Goal: Task Accomplishment & Management: Use online tool/utility

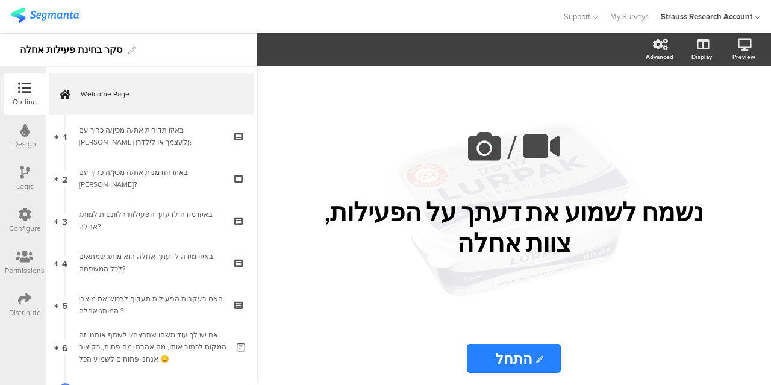
click at [35, 137] on div "Design" at bounding box center [25, 136] width 42 height 42
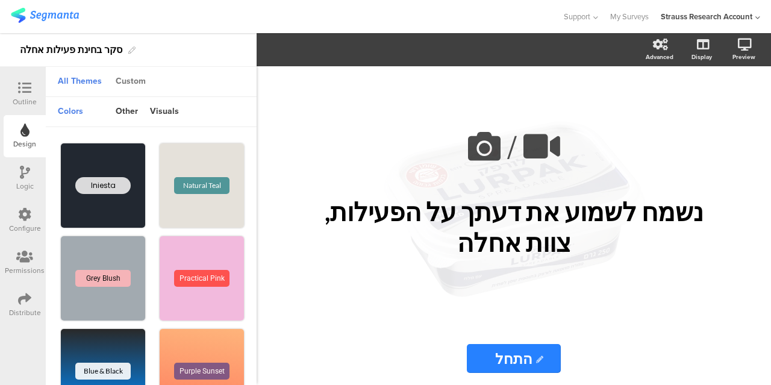
click at [132, 83] on div "Custom" at bounding box center [131, 82] width 42 height 20
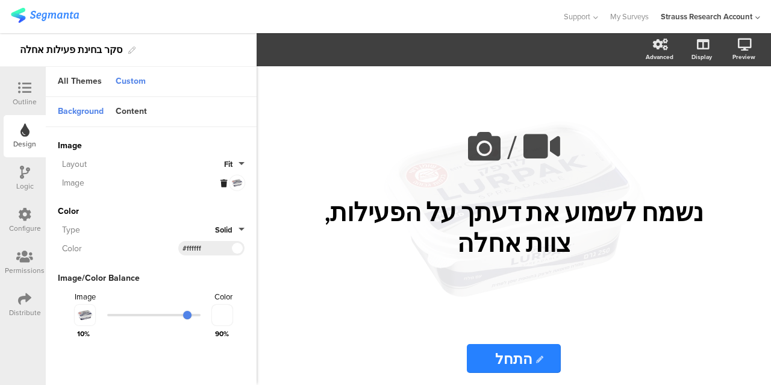
click at [225, 180] on icon at bounding box center [224, 184] width 7 height 8
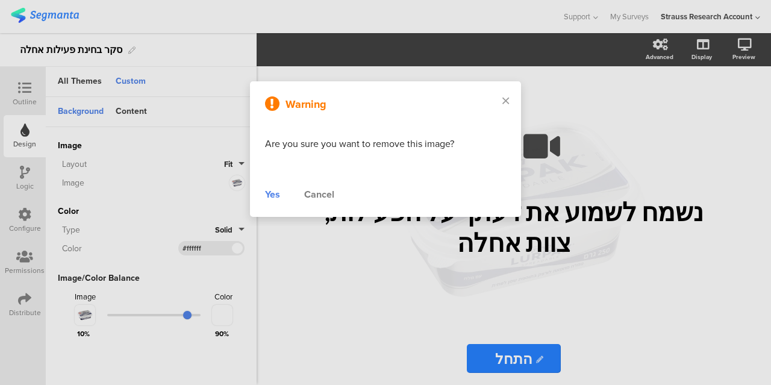
click at [277, 196] on div "Yes" at bounding box center [272, 194] width 15 height 14
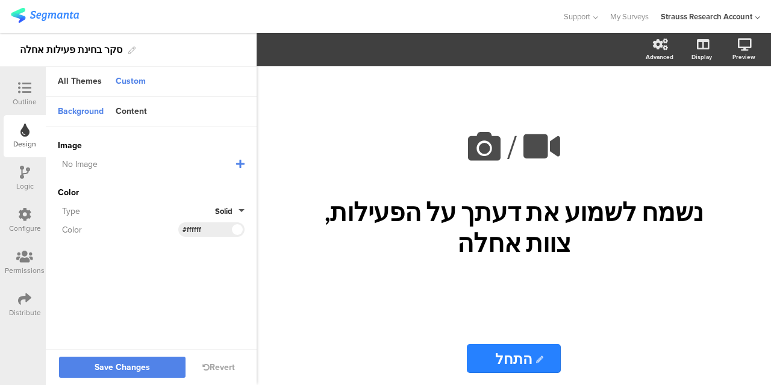
click at [241, 165] on icon at bounding box center [240, 164] width 8 height 10
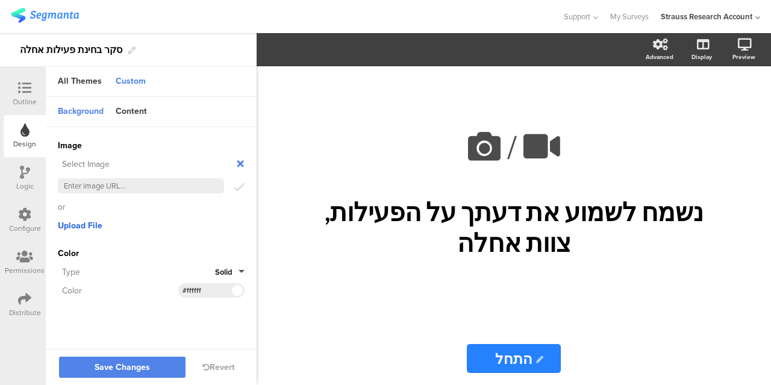
click at [99, 227] on span "Upload File" at bounding box center [80, 225] width 45 height 13
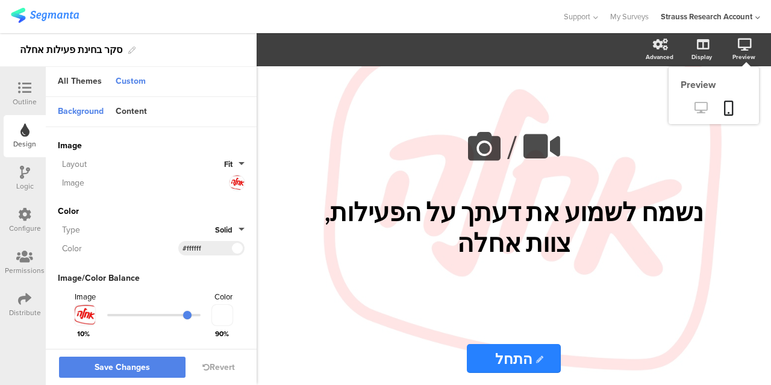
click at [700, 114] on link at bounding box center [701, 109] width 30 height 20
click at [137, 360] on button "Save Changes" at bounding box center [122, 367] width 127 height 21
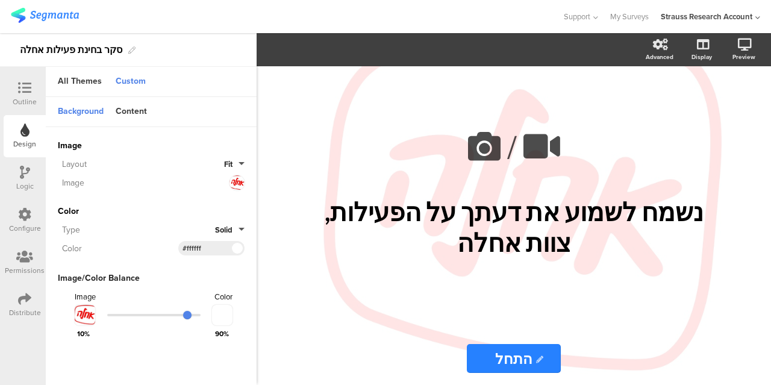
click at [25, 88] on icon at bounding box center [24, 87] width 13 height 13
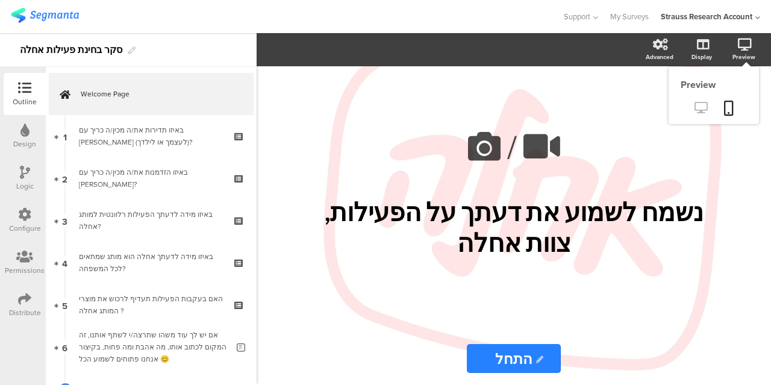
click at [697, 104] on icon at bounding box center [701, 107] width 13 height 11
click at [24, 140] on div "Design" at bounding box center [24, 144] width 23 height 11
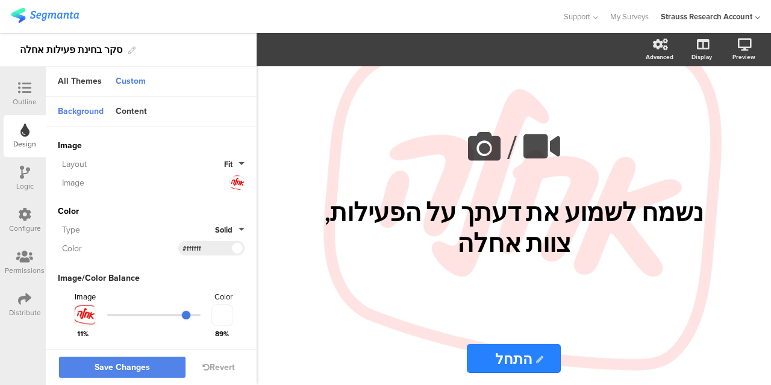
click at [187, 315] on input "range" at bounding box center [153, 315] width 93 height 2
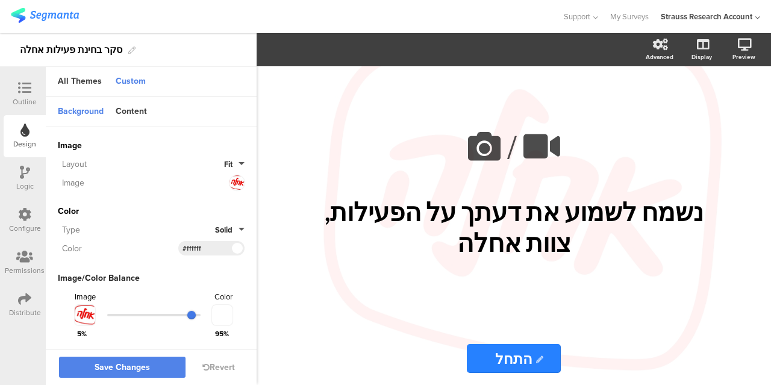
click at [187, 314] on input "range" at bounding box center [153, 315] width 93 height 2
click at [162, 367] on button "Save Changes" at bounding box center [122, 367] width 127 height 21
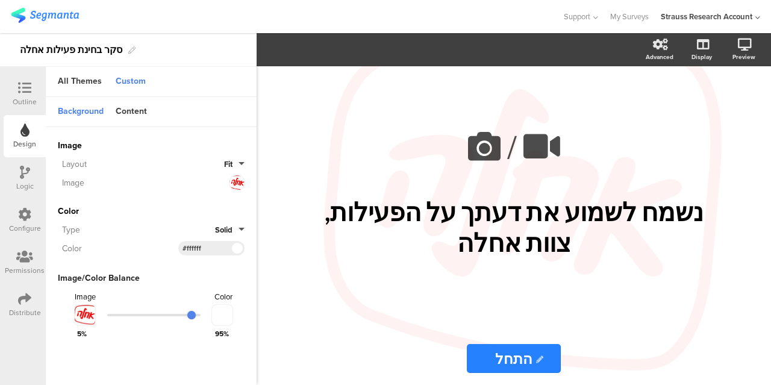
click at [32, 78] on div "Outline" at bounding box center [25, 94] width 42 height 42
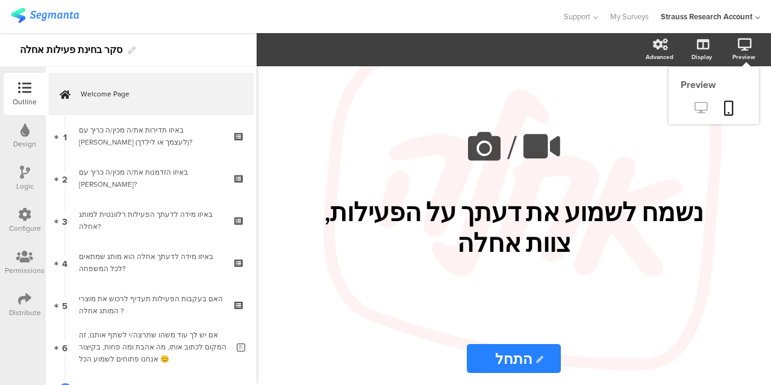
click at [705, 109] on icon at bounding box center [701, 107] width 13 height 11
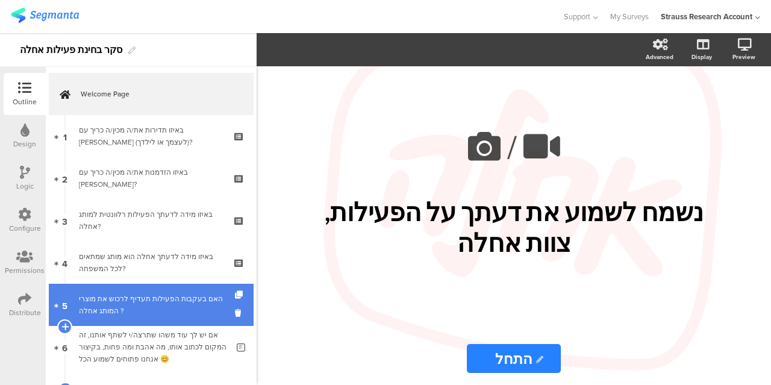
click at [165, 304] on div "האם בעקבות הפעילות תעדיף לרכוש את מוצרי המותג אחלה ?" at bounding box center [151, 305] width 144 height 24
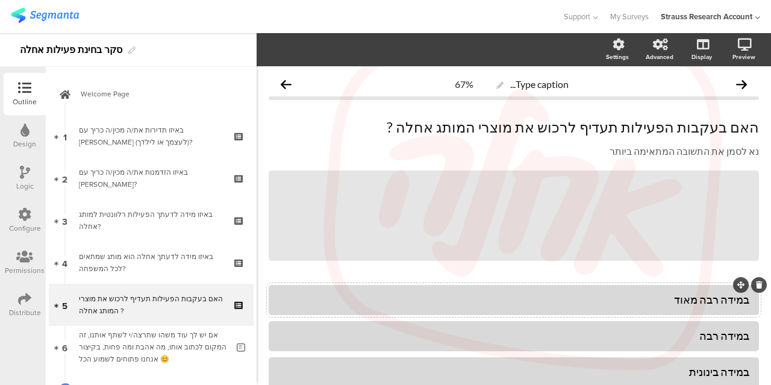
click at [709, 301] on div "במידה רבה מאוד" at bounding box center [513, 300] width 471 height 14
click at [711, 334] on div "במידה רבה" at bounding box center [513, 336] width 471 height 14
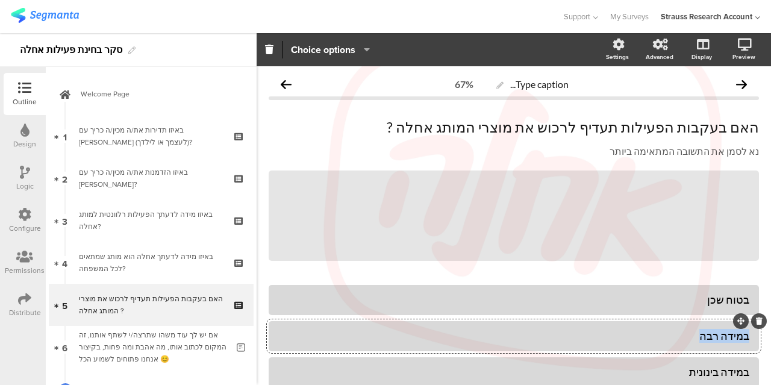
click at [711, 334] on div "במידה רבה" at bounding box center [513, 336] width 471 height 14
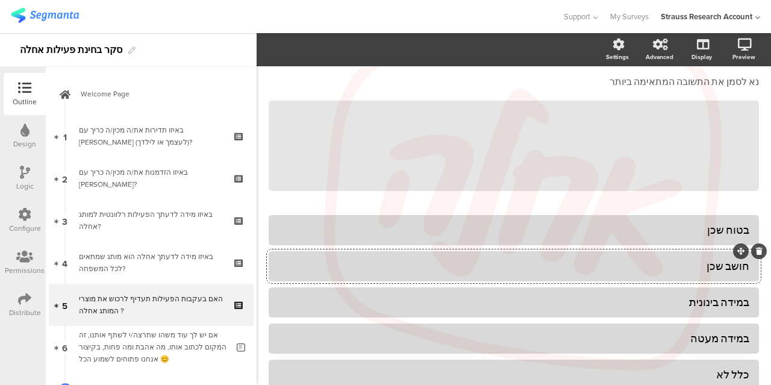
scroll to position [121, 0]
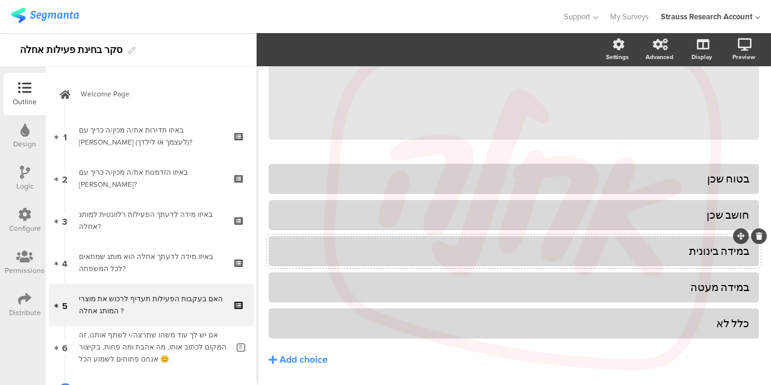
click at [730, 259] on div "במידה בינונית" at bounding box center [513, 251] width 471 height 20
click at [718, 297] on div "במידה מעטה" at bounding box center [513, 287] width 471 height 20
click at [722, 287] on div "במידה מעטה" at bounding box center [513, 287] width 471 height 14
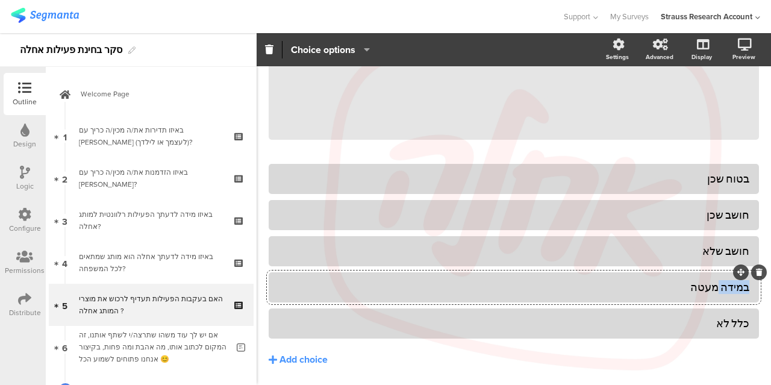
click at [722, 287] on div "במידה מעטה" at bounding box center [513, 287] width 471 height 14
click at [695, 324] on div "כלל לא" at bounding box center [513, 323] width 471 height 14
click at [756, 309] on icon at bounding box center [759, 308] width 7 height 7
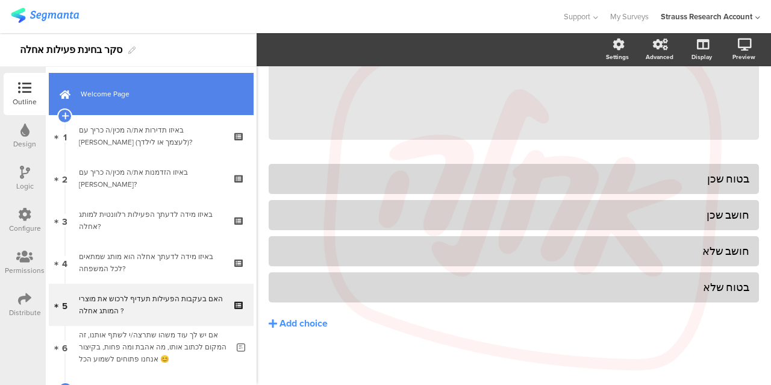
click at [203, 83] on link "Welcome Page" at bounding box center [151, 94] width 205 height 42
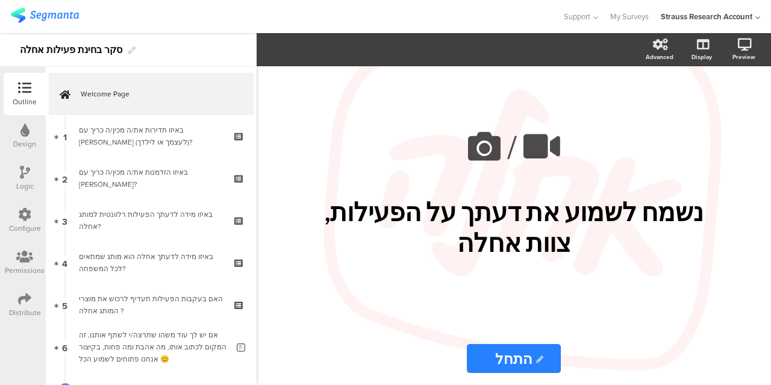
click at [34, 307] on div "Distribute" at bounding box center [25, 312] width 32 height 11
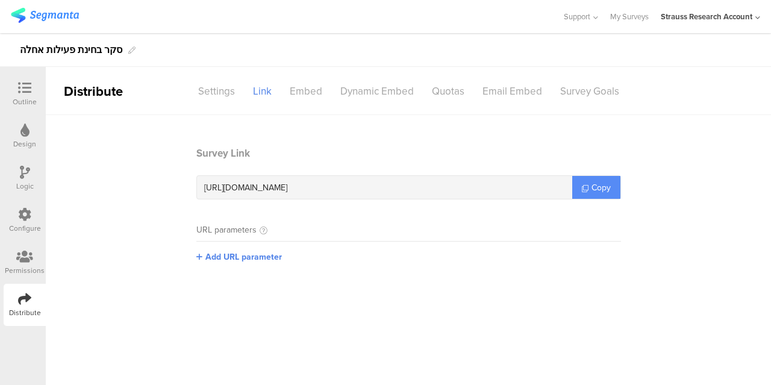
click at [597, 193] on link "Copy" at bounding box center [597, 187] width 48 height 23
click at [25, 81] on icon at bounding box center [24, 87] width 13 height 13
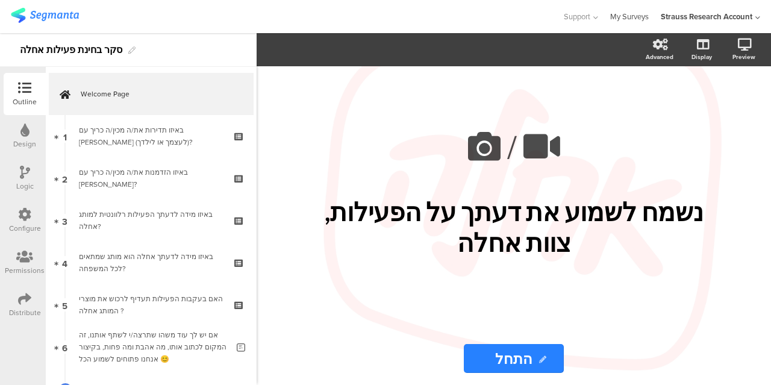
click at [622, 14] on link "My Surveys" at bounding box center [630, 16] width 39 height 33
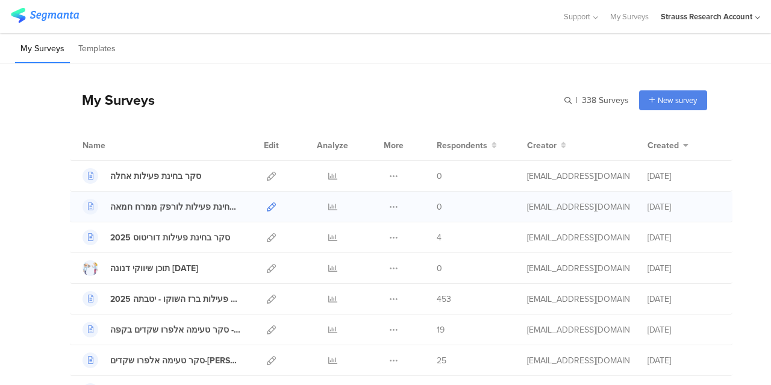
click at [267, 210] on icon at bounding box center [271, 207] width 9 height 9
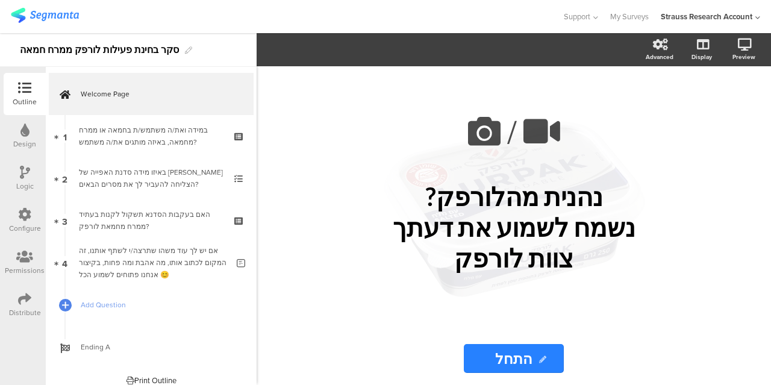
click at [30, 315] on div "Distribute" at bounding box center [25, 312] width 32 height 11
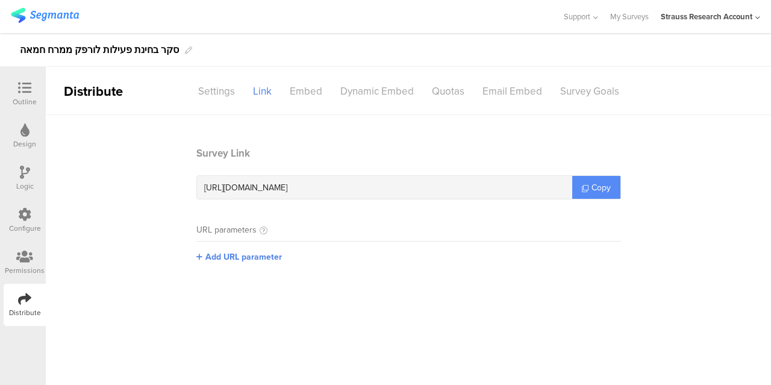
click at [594, 183] on span "Copy" at bounding box center [601, 187] width 19 height 13
